Goal: Entertainment & Leisure: Browse casually

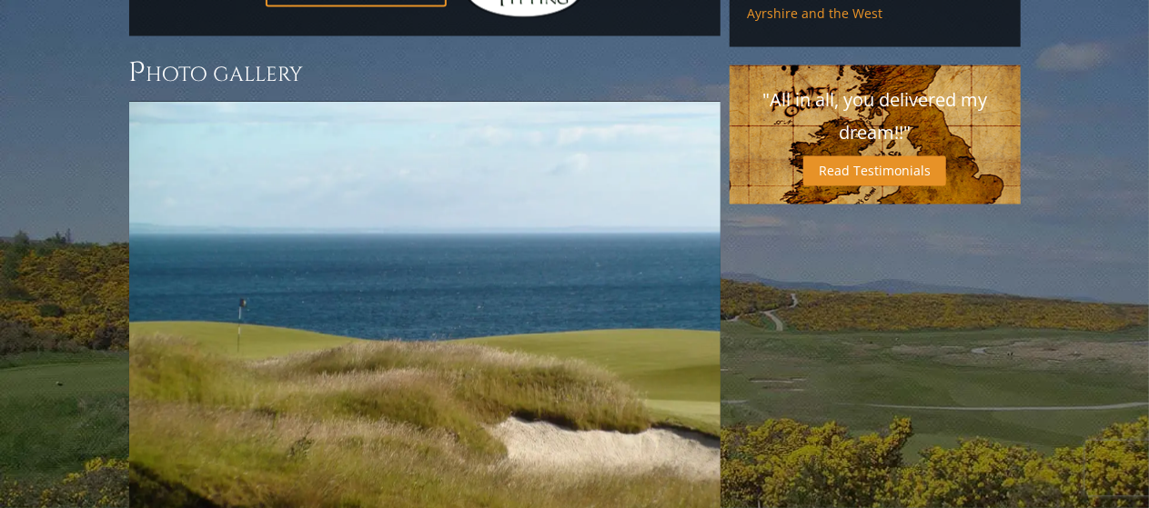
scroll to position [1308, 0]
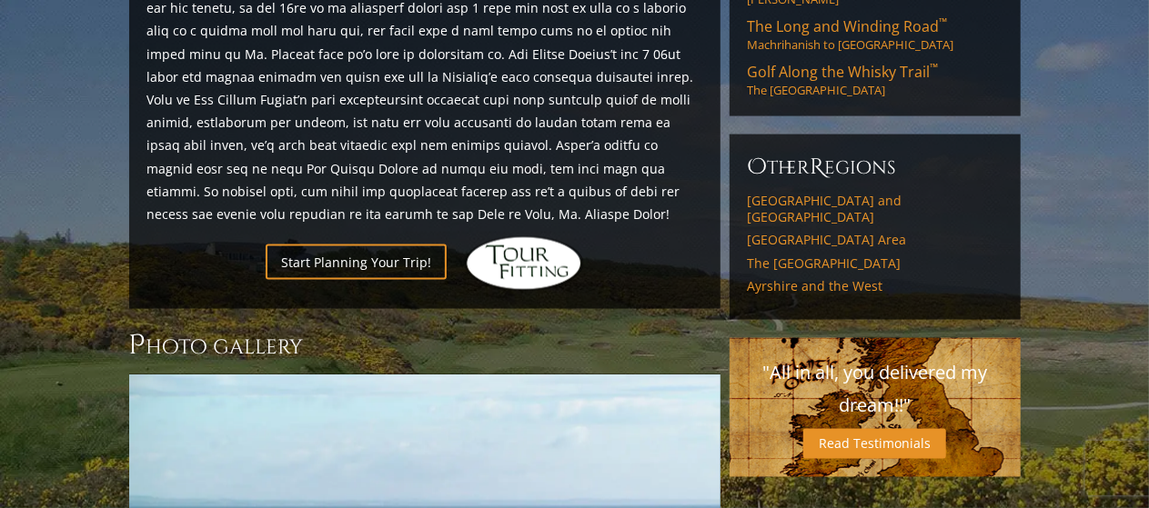
click at [257, 327] on h3 "Photo Gallery" at bounding box center [424, 345] width 591 height 36
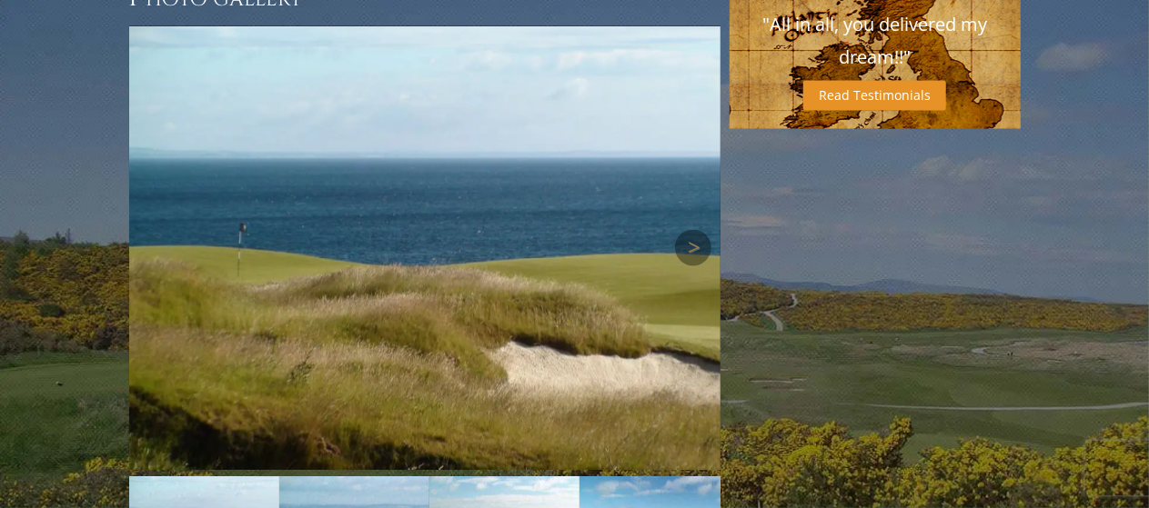
scroll to position [1657, 0]
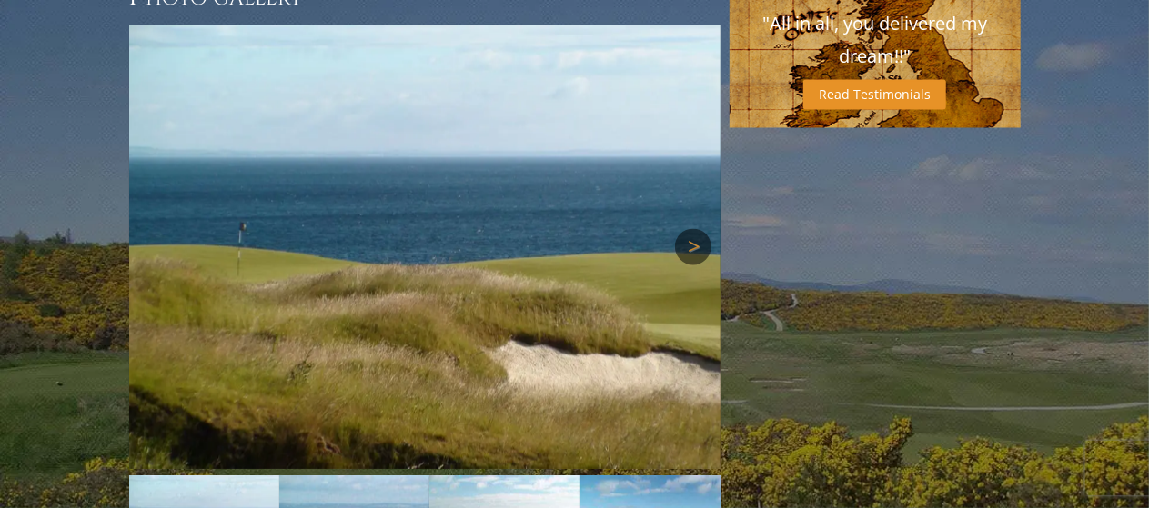
click at [686, 229] on link "Next" at bounding box center [693, 247] width 36 height 36
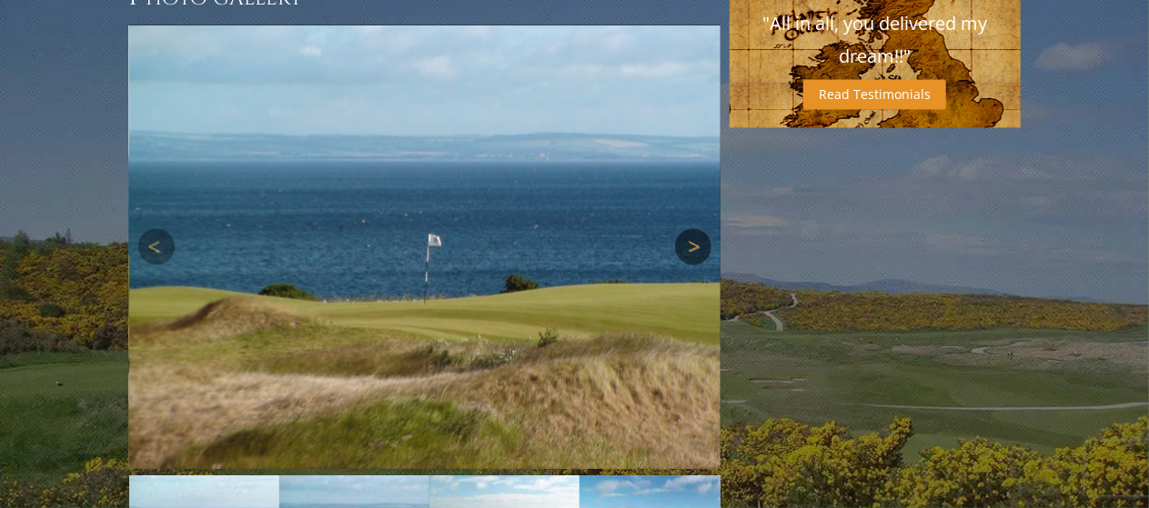
click at [688, 229] on link "Next" at bounding box center [693, 247] width 36 height 36
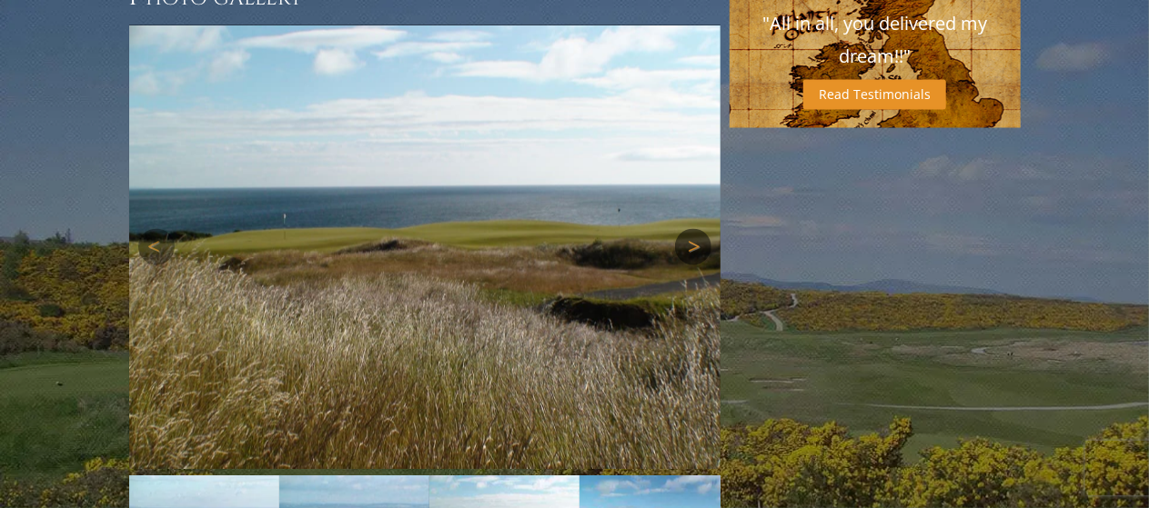
click at [688, 229] on link "Next" at bounding box center [693, 247] width 36 height 36
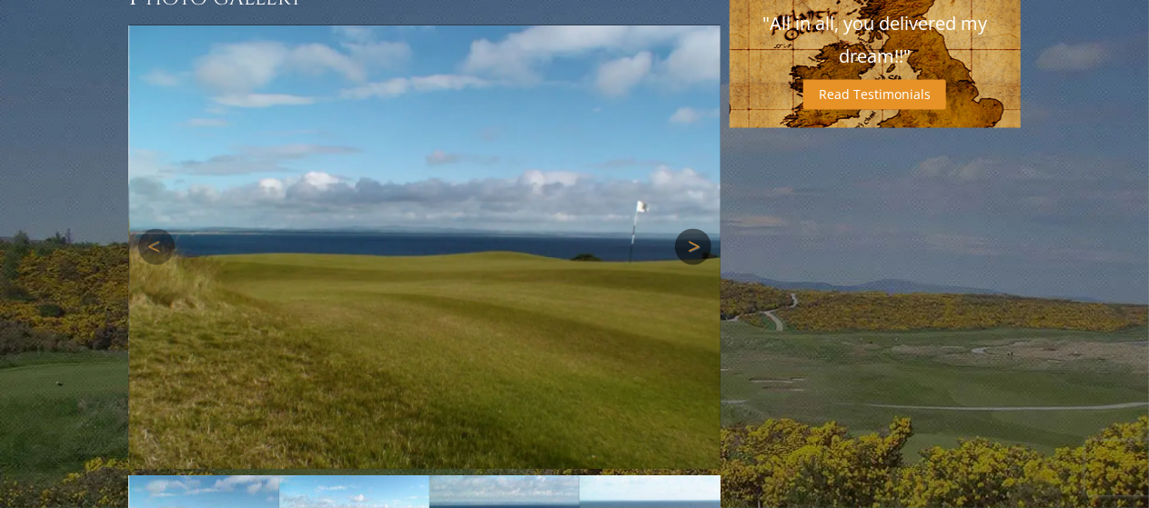
click at [688, 229] on link "Next" at bounding box center [693, 247] width 36 height 36
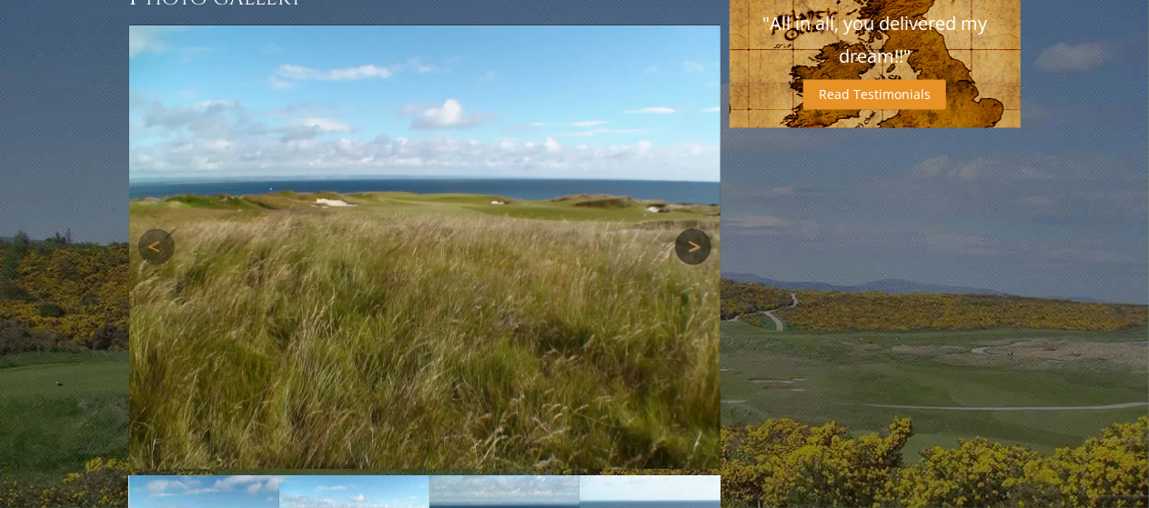
click at [688, 229] on link "Next" at bounding box center [693, 247] width 36 height 36
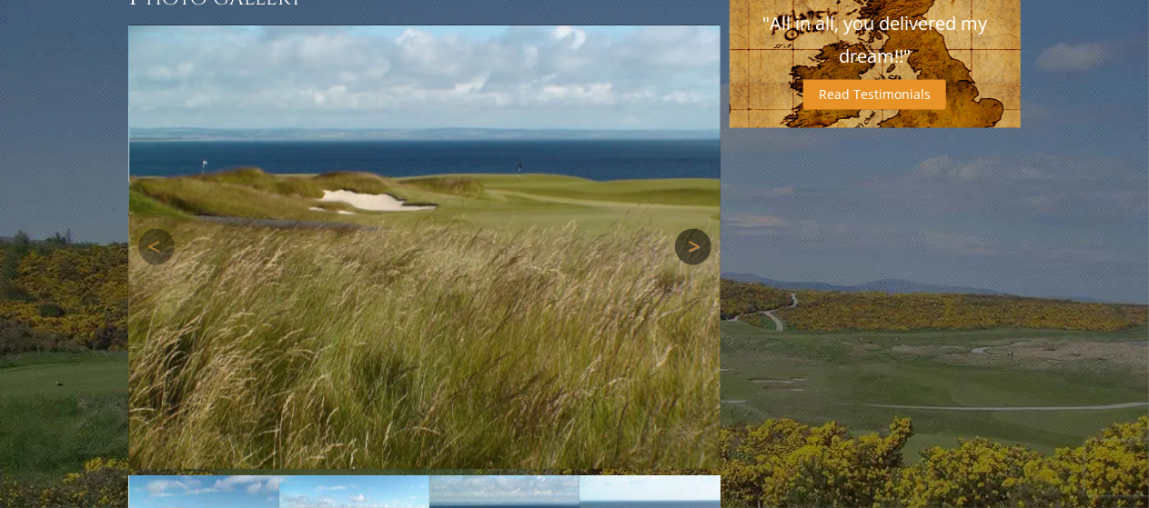
click at [688, 229] on link "Next" at bounding box center [693, 247] width 36 height 36
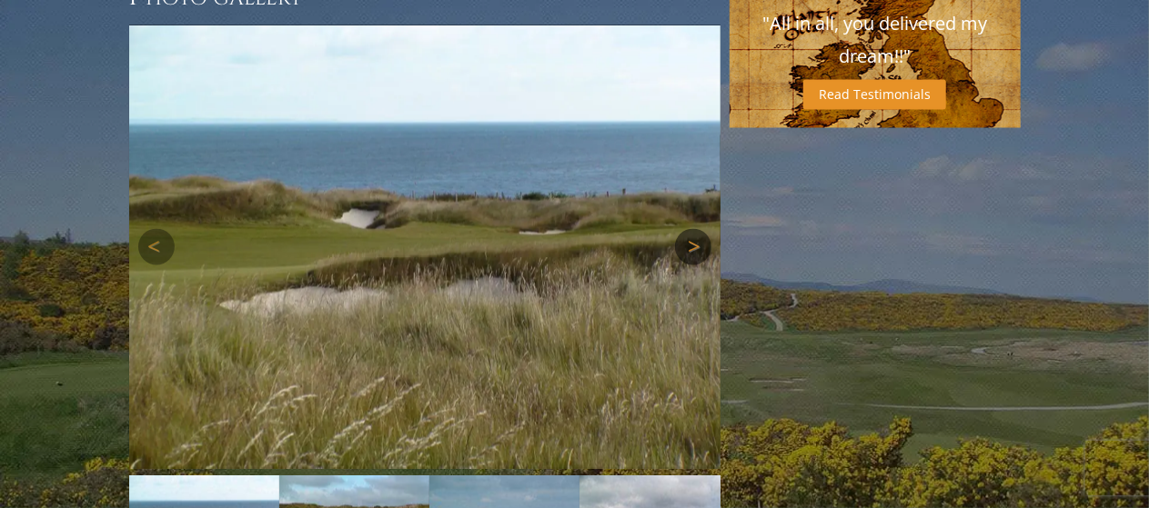
click at [688, 229] on link "Next" at bounding box center [693, 247] width 36 height 36
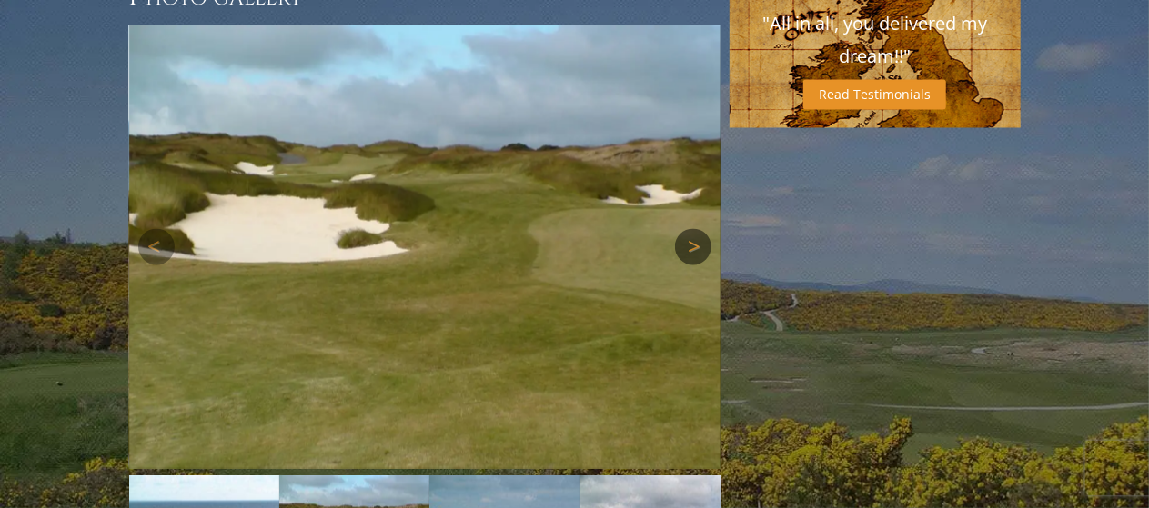
click at [688, 229] on link "Next" at bounding box center [693, 247] width 36 height 36
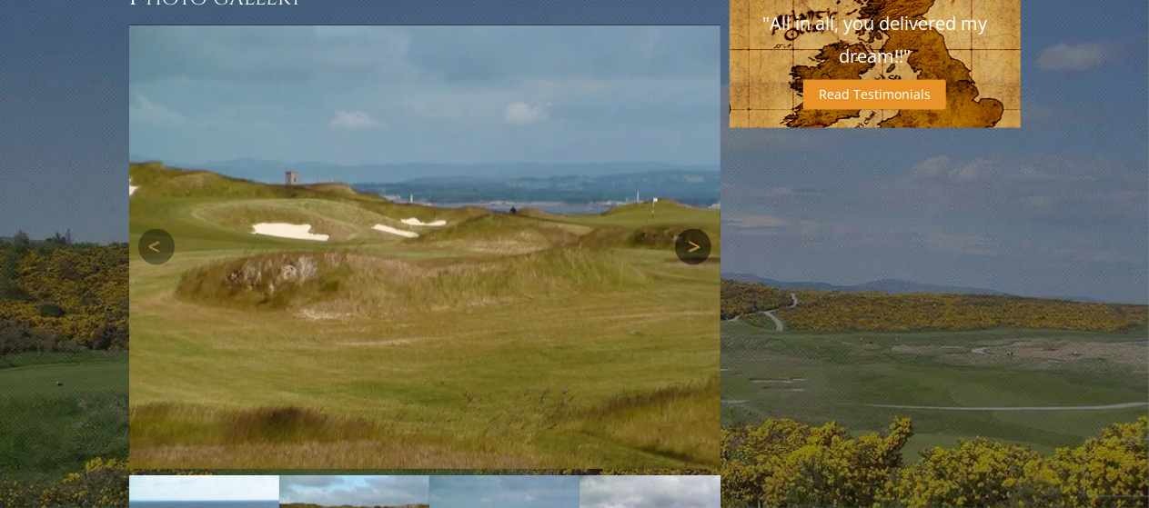
click at [688, 229] on link "Next" at bounding box center [693, 247] width 36 height 36
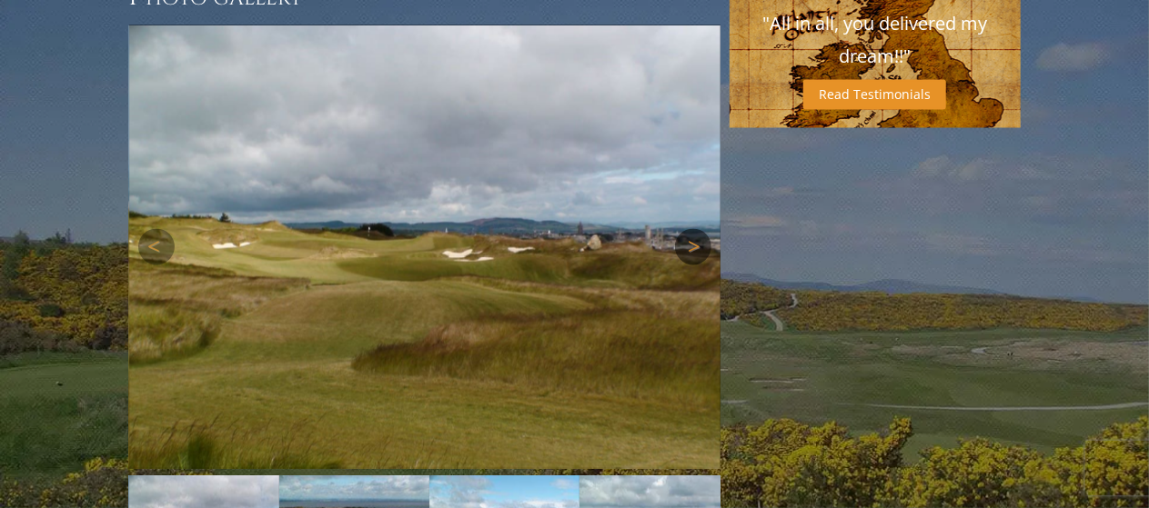
click at [688, 229] on link "Next" at bounding box center [693, 247] width 36 height 36
